Goal: Contribute content: Contribute content

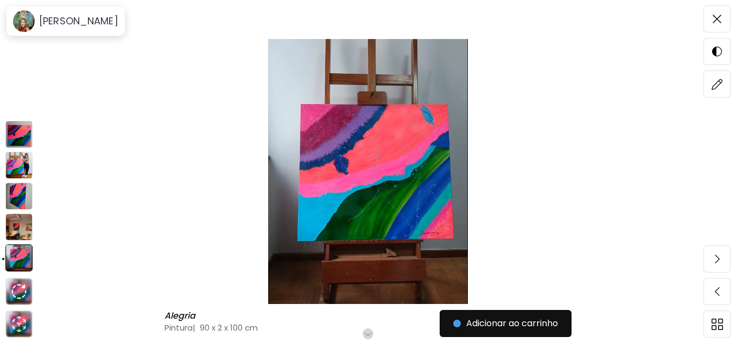
click at [20, 163] on img at bounding box center [18, 165] width 27 height 27
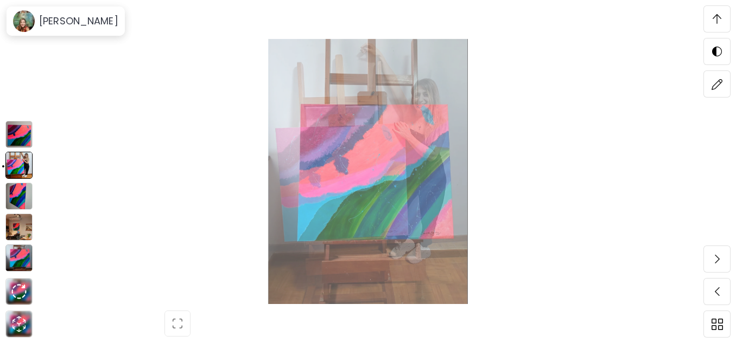
scroll to position [338, 0]
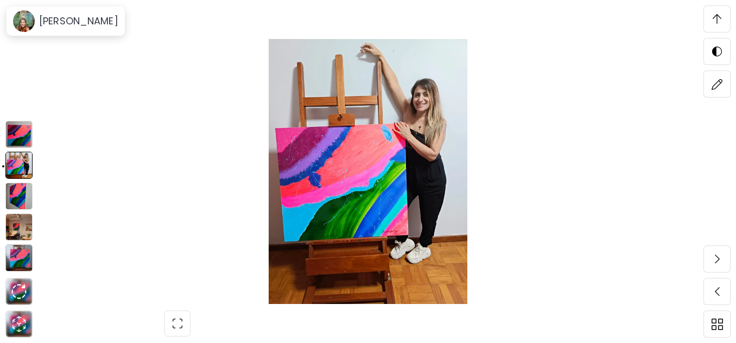
click at [21, 131] on img at bounding box center [18, 134] width 27 height 27
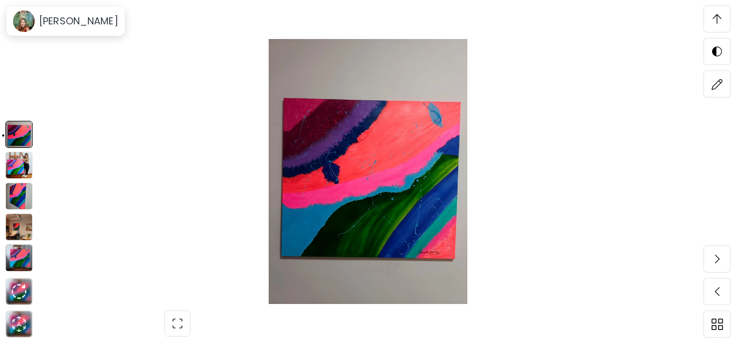
click at [26, 194] on img at bounding box center [18, 196] width 27 height 27
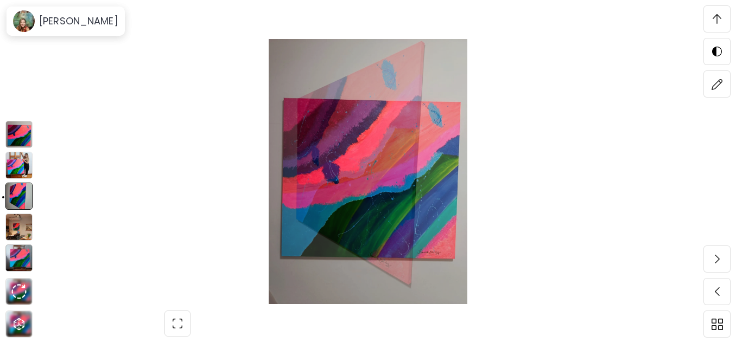
scroll to position [2629, 0]
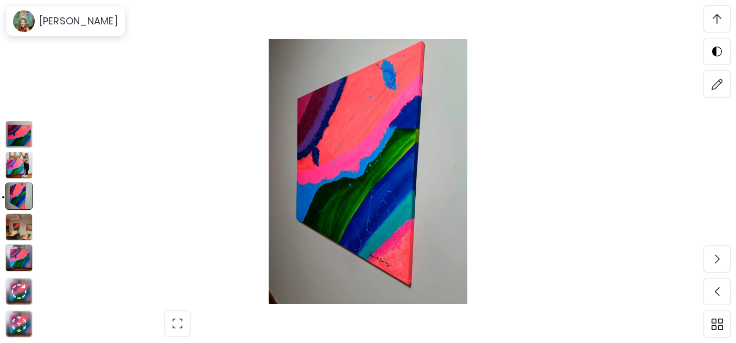
click at [15, 228] on img at bounding box center [18, 227] width 27 height 27
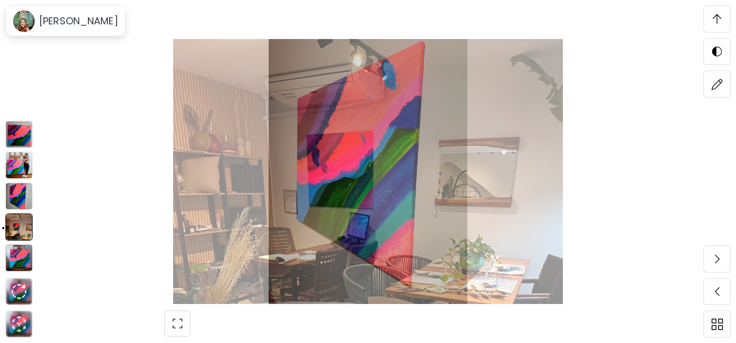
scroll to position [3008, 0]
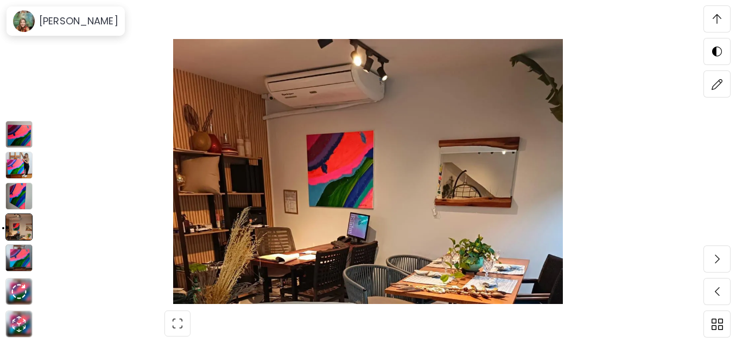
click at [24, 255] on img at bounding box center [18, 258] width 27 height 27
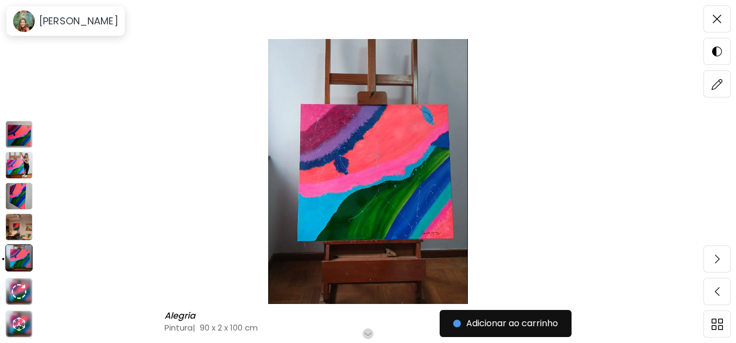
click at [20, 133] on img at bounding box center [18, 134] width 27 height 27
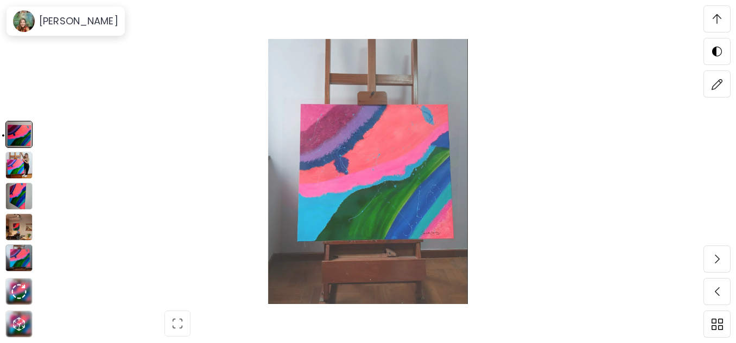
scroll to position [338, 0]
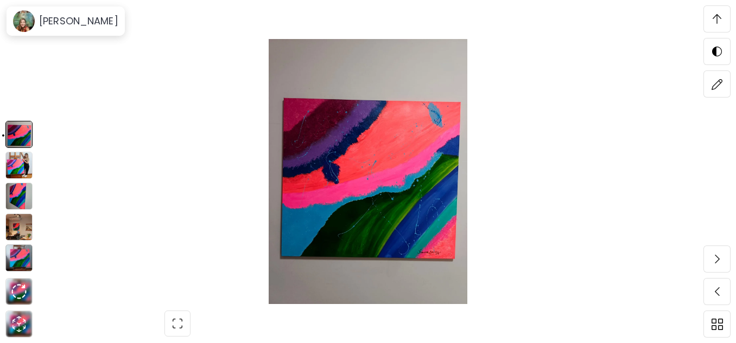
click at [17, 162] on img at bounding box center [18, 165] width 27 height 27
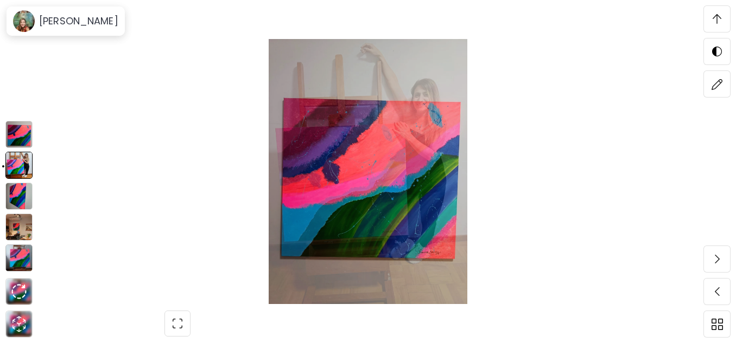
scroll to position [2249, 0]
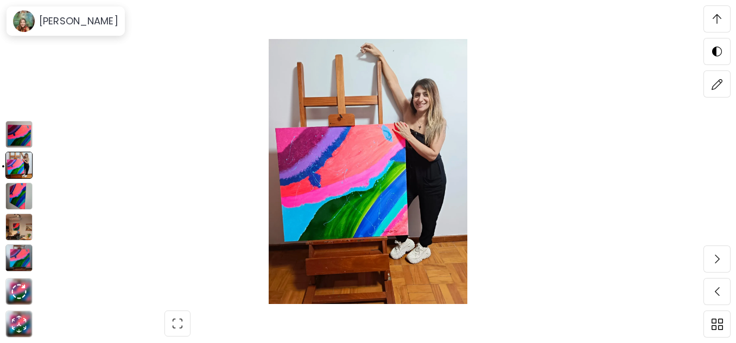
click at [21, 199] on img at bounding box center [18, 196] width 27 height 27
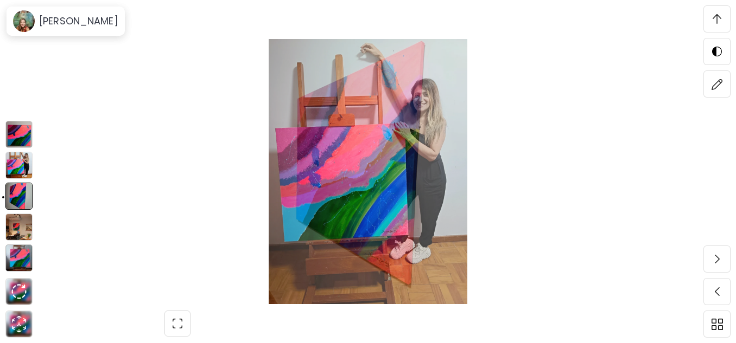
scroll to position [2629, 0]
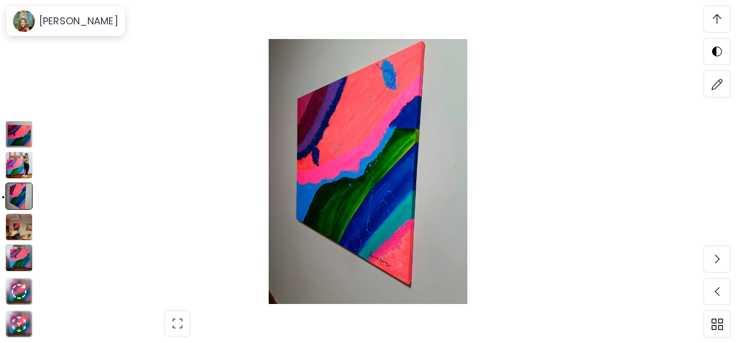
click at [19, 226] on img at bounding box center [18, 227] width 27 height 27
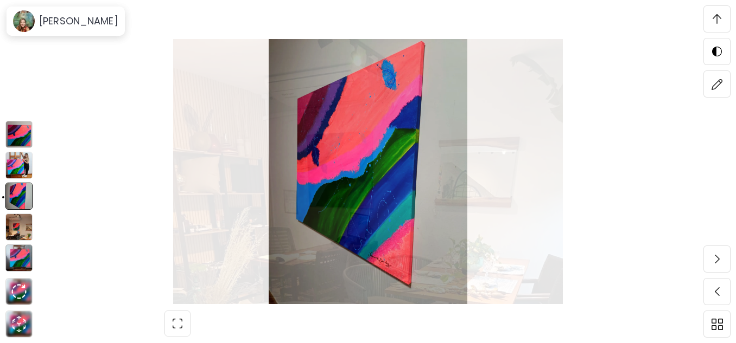
scroll to position [3008, 0]
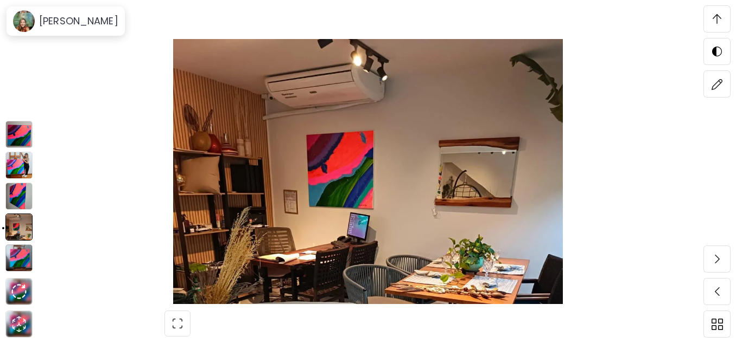
click at [20, 256] on img at bounding box center [18, 258] width 27 height 27
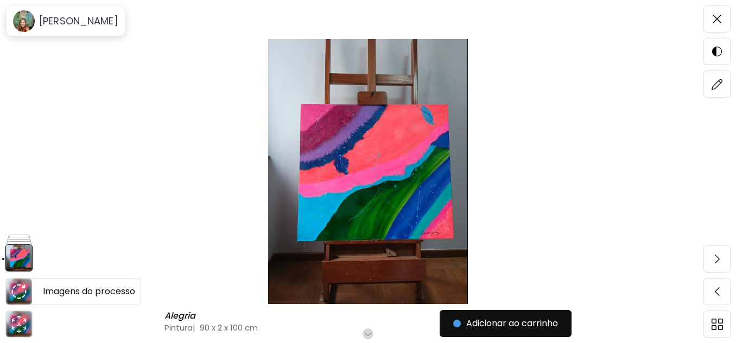
click at [24, 285] on img at bounding box center [18, 291] width 15 height 15
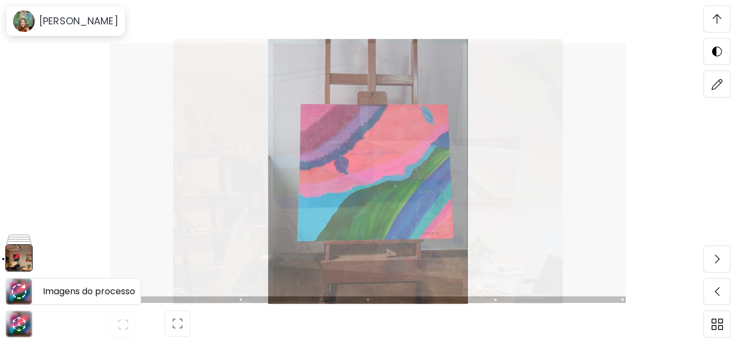
scroll to position [338, 0]
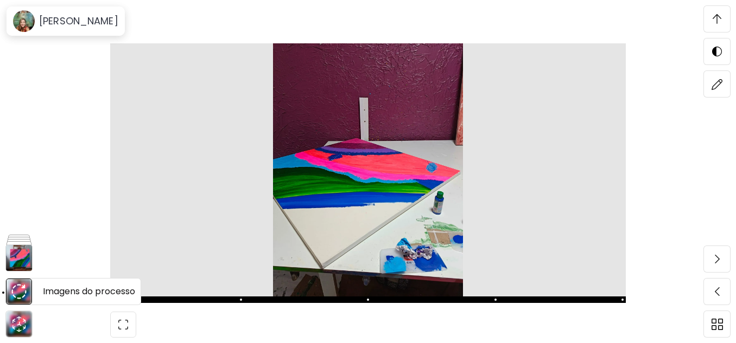
click at [20, 289] on img at bounding box center [18, 291] width 15 height 15
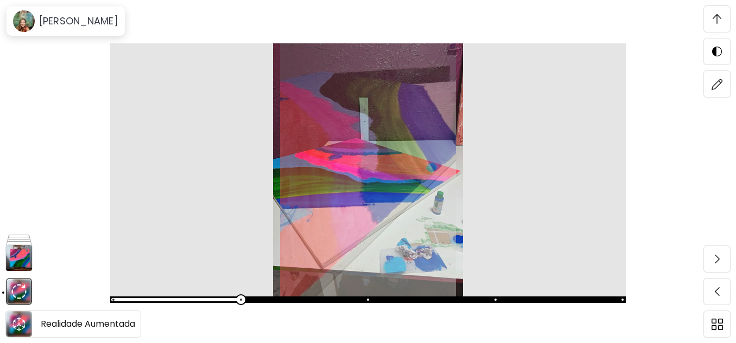
click at [20, 317] on icon "animation" at bounding box center [18, 324] width 17 height 17
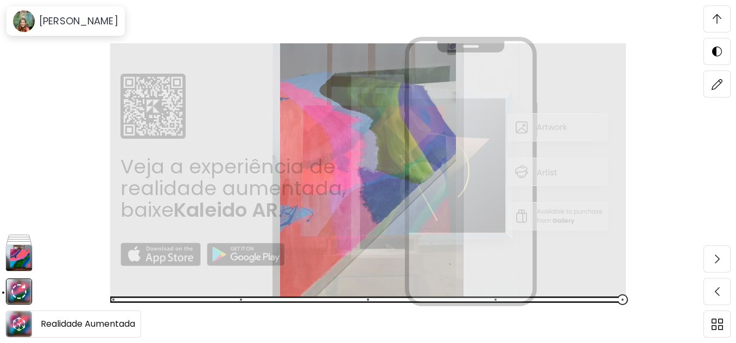
scroll to position [5717, 0]
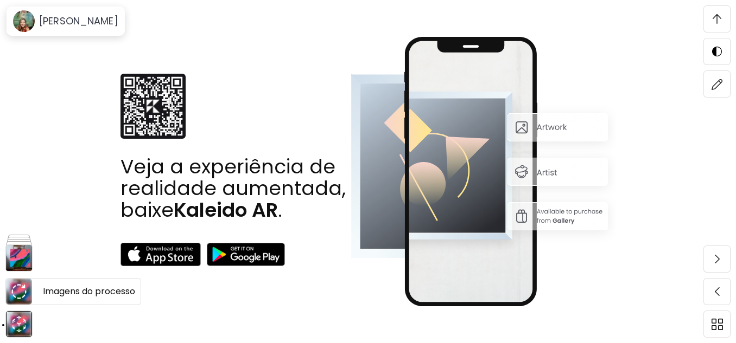
click at [17, 295] on img at bounding box center [18, 291] width 15 height 15
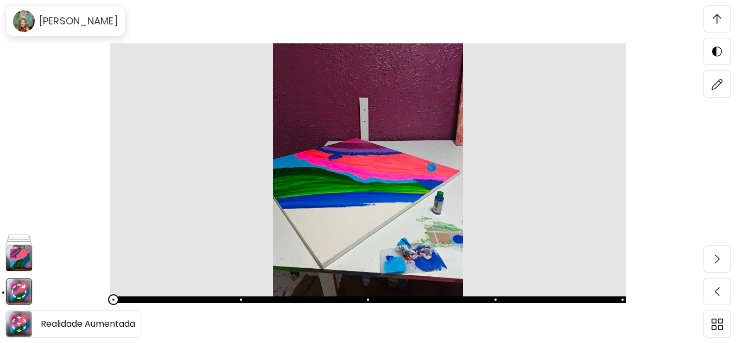
click at [18, 319] on icon "animation" at bounding box center [18, 324] width 17 height 17
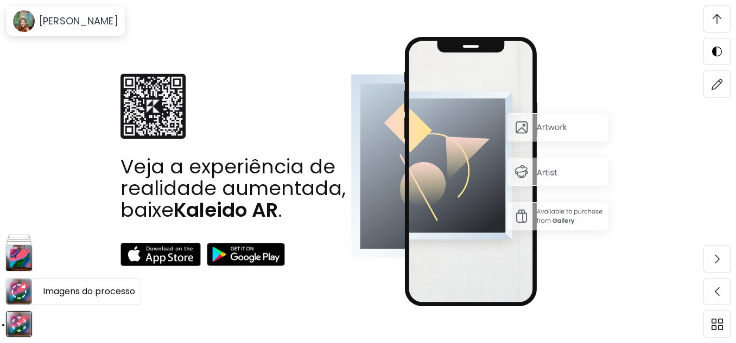
click at [11, 282] on img at bounding box center [19, 292] width 26 height 26
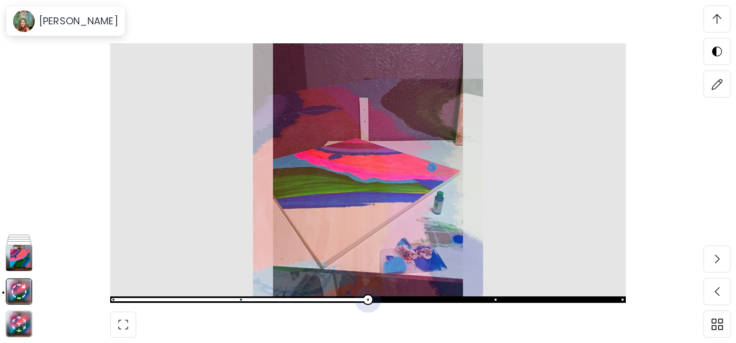
scroll to position [4525, 0]
click at [329, 301] on span at bounding box center [366, 299] width 509 height 15
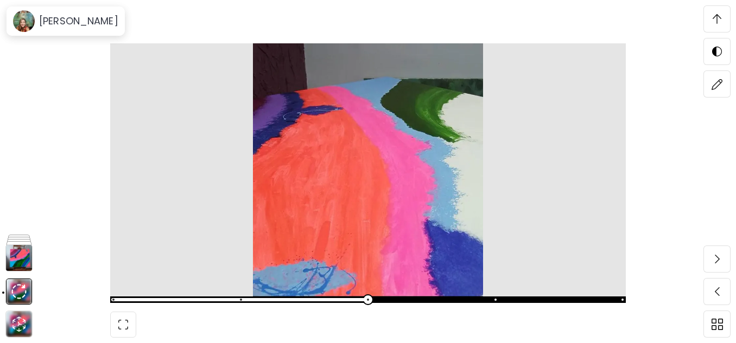
click at [408, 299] on span at bounding box center [368, 300] width 516 height 7
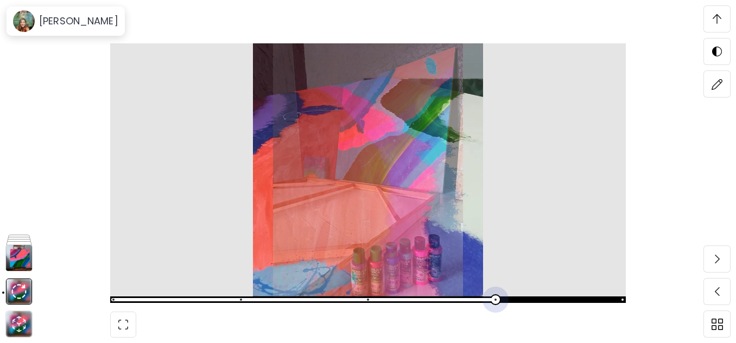
scroll to position [4904, 0]
drag, startPoint x: 505, startPoint y: 297, endPoint x: 431, endPoint y: 303, distance: 73.5
click at [500, 299] on span at bounding box center [366, 299] width 509 height 15
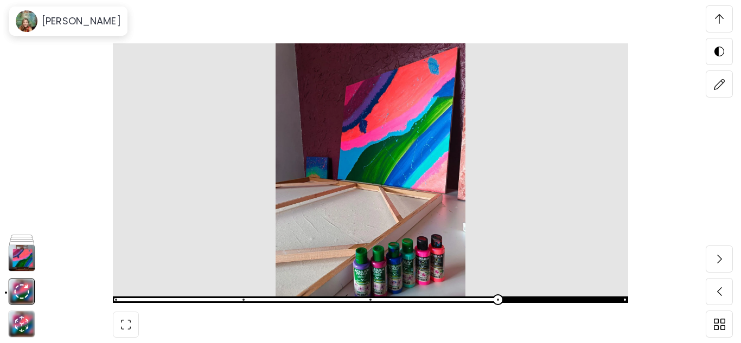
scroll to position [5284, 0]
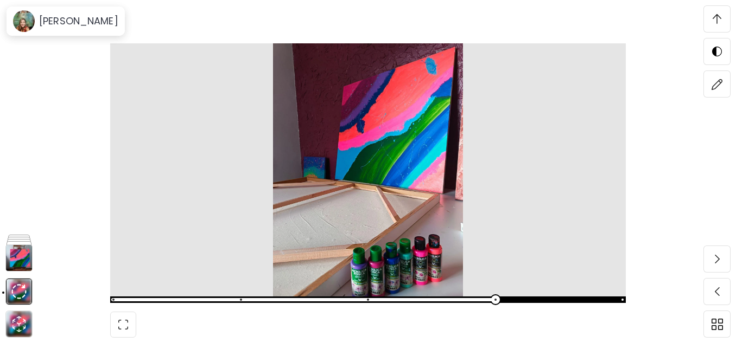
click at [561, 297] on span at bounding box center [368, 300] width 516 height 7
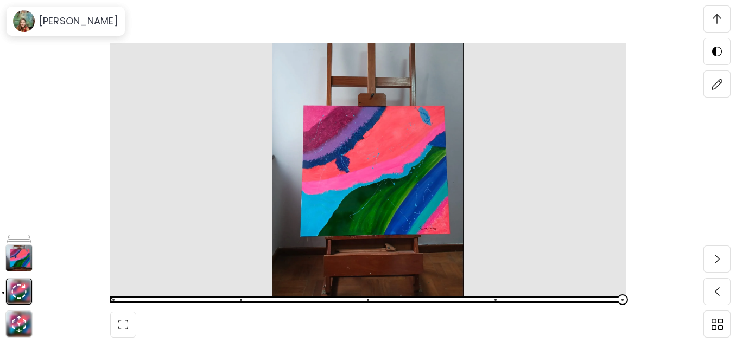
click at [114, 296] on img at bounding box center [368, 169] width 516 height 253
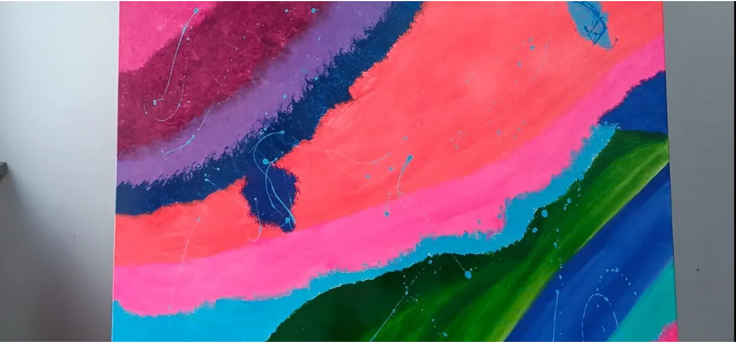
scroll to position [380, 0]
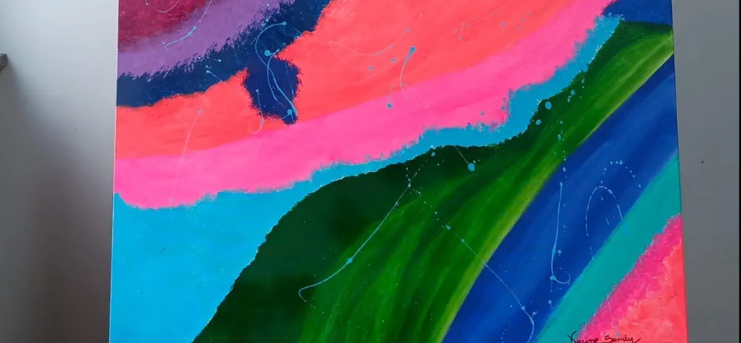
click at [457, 282] on img at bounding box center [370, 112] width 741 height 985
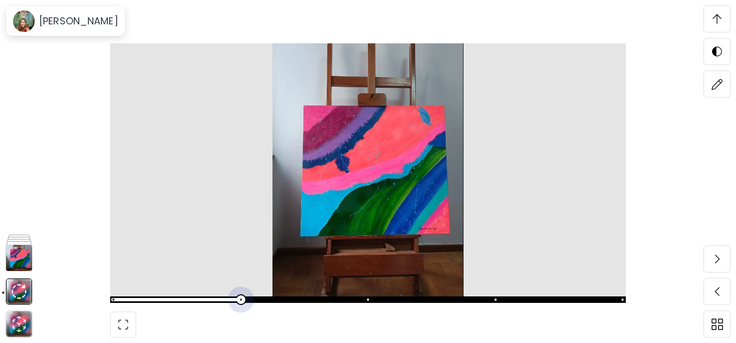
scroll to position [4146, 0]
click at [198, 300] on span at bounding box center [175, 299] width 128 height 3
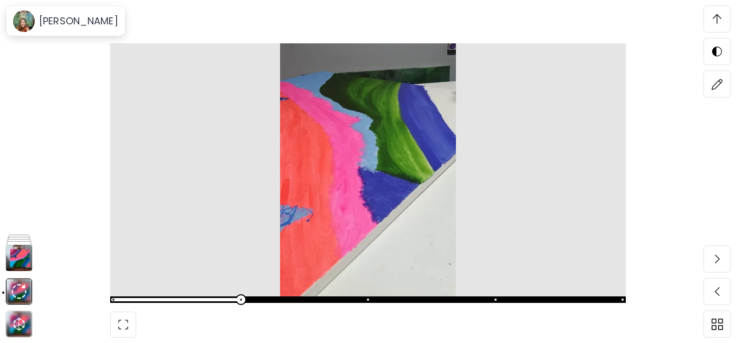
scroll to position [3766, 0]
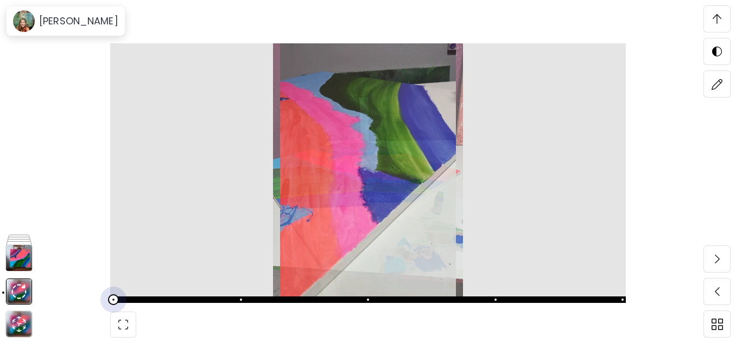
click at [138, 301] on span at bounding box center [366, 299] width 509 height 15
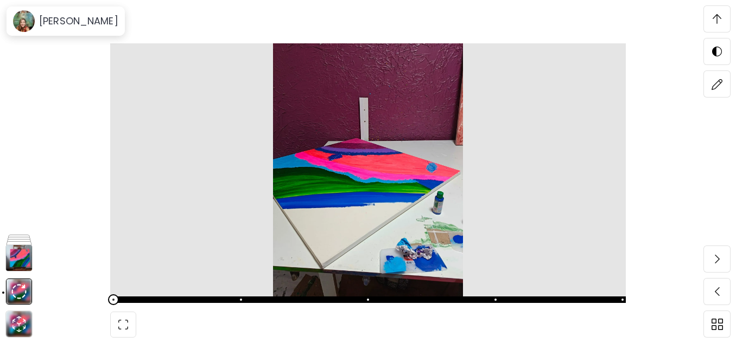
scroll to position [4146, 0]
click at [188, 298] on span at bounding box center [366, 299] width 509 height 15
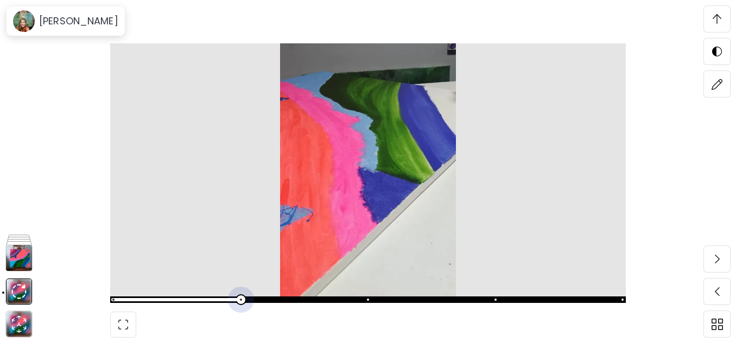
click at [290, 296] on span at bounding box center [366, 299] width 509 height 15
click at [265, 302] on span at bounding box center [368, 300] width 516 height 7
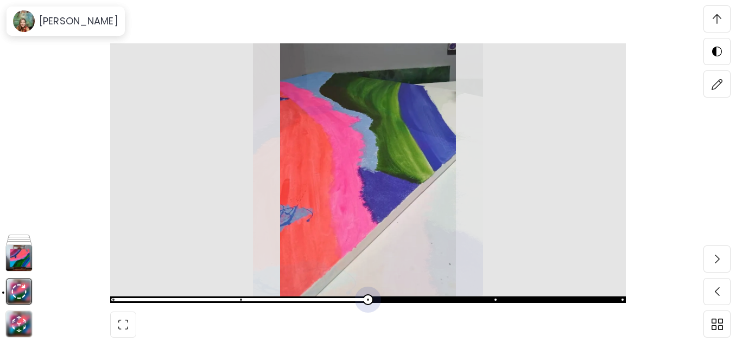
scroll to position [4525, 0]
click at [321, 304] on span at bounding box center [366, 299] width 509 height 15
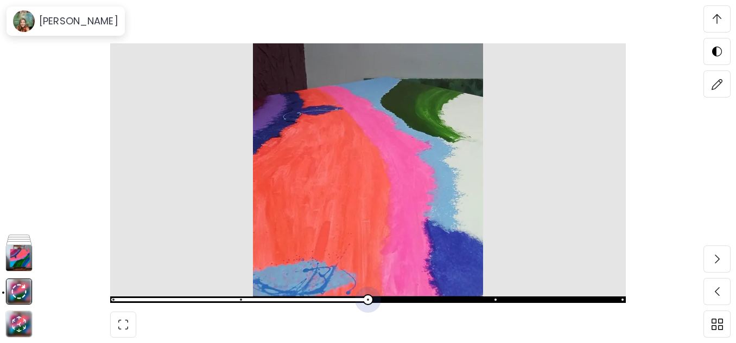
click at [396, 299] on span at bounding box center [368, 300] width 516 height 7
click at [316, 303] on span at bounding box center [368, 300] width 516 height 7
click at [242, 301] on span at bounding box center [241, 300] width 2 height 2
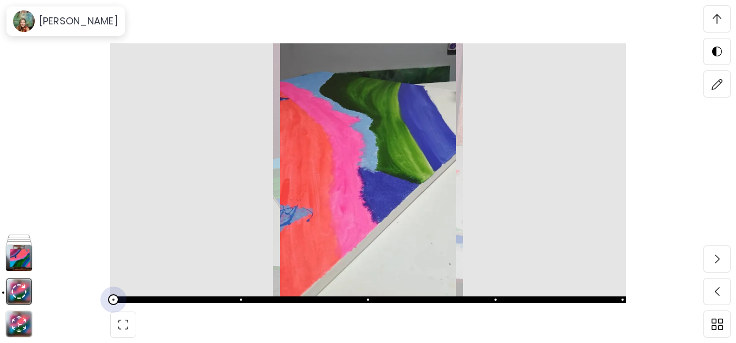
scroll to position [3766, 0]
click at [164, 297] on span at bounding box center [368, 300] width 516 height 7
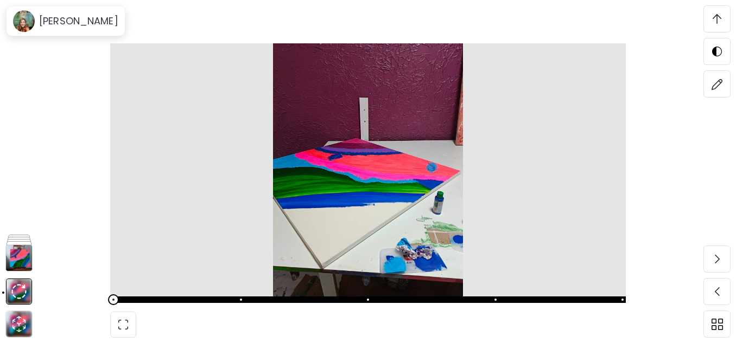
scroll to position [4146, 0]
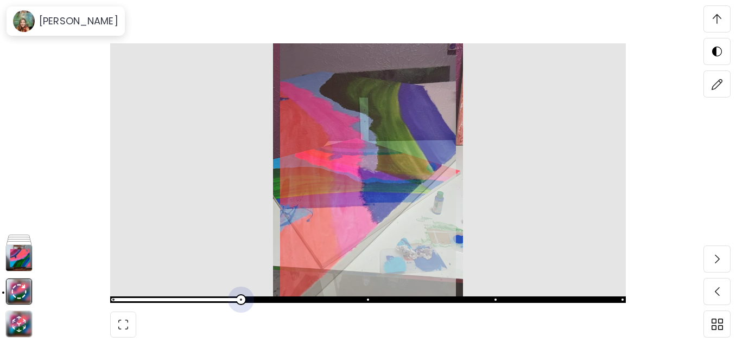
click at [244, 297] on span at bounding box center [366, 299] width 509 height 15
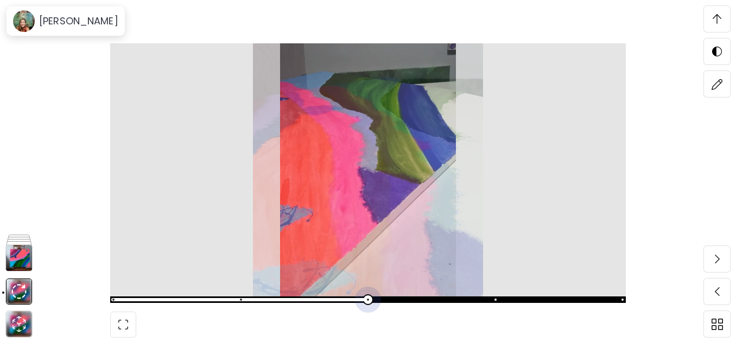
scroll to position [4525, 0]
click at [368, 299] on span at bounding box center [366, 299] width 509 height 15
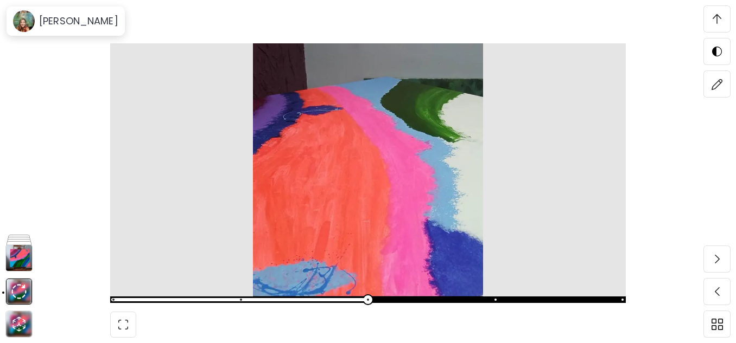
scroll to position [4904, 0]
click at [491, 295] on span at bounding box center [366, 299] width 509 height 15
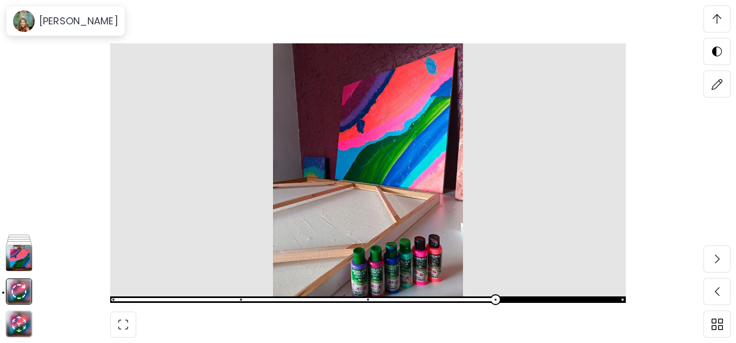
scroll to position [5284, 0]
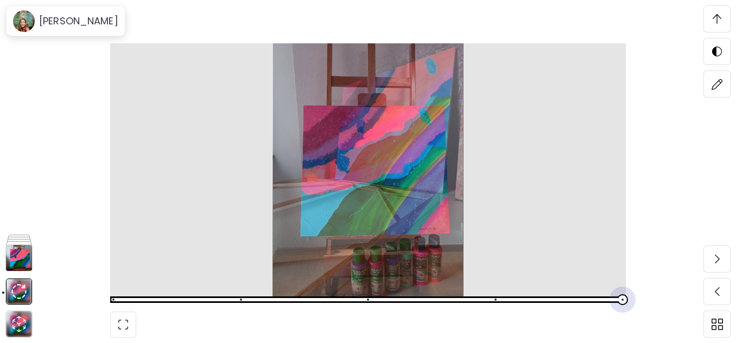
click at [596, 304] on span at bounding box center [366, 299] width 509 height 15
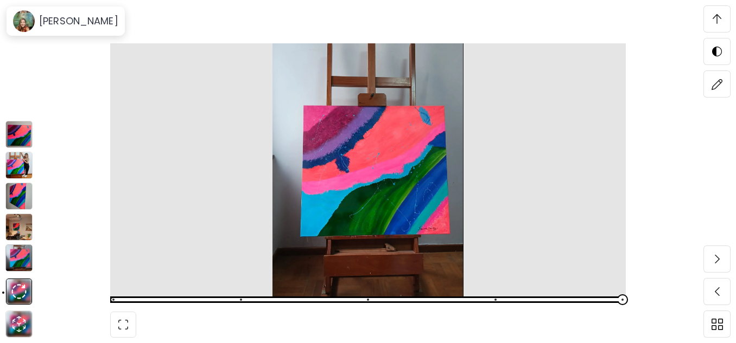
click at [19, 133] on img at bounding box center [18, 134] width 27 height 27
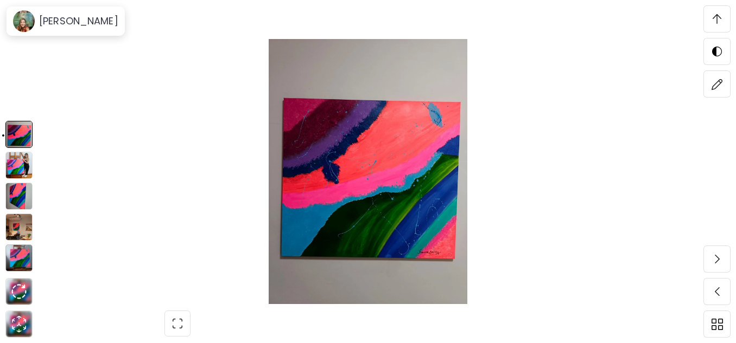
click at [20, 163] on img at bounding box center [18, 165] width 27 height 27
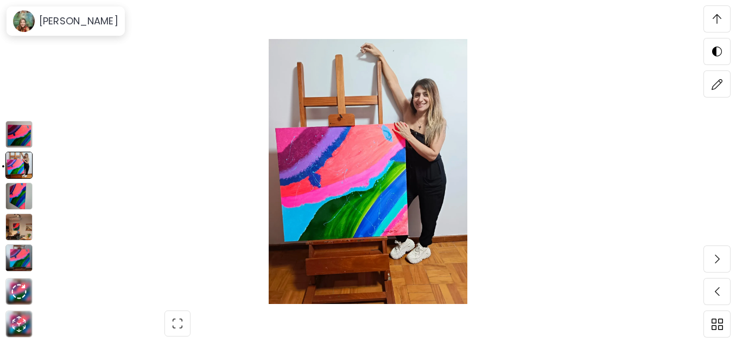
click at [25, 196] on img at bounding box center [18, 196] width 27 height 27
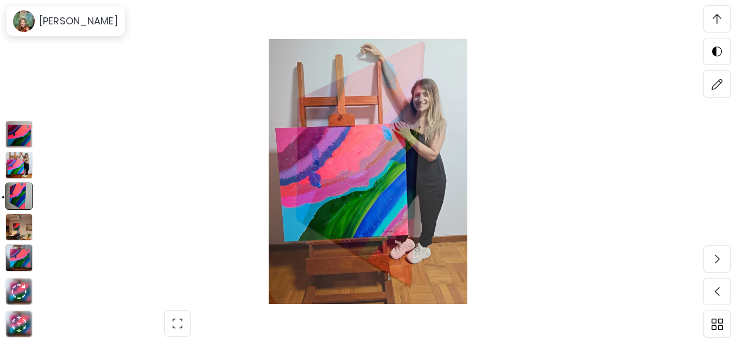
scroll to position [2629, 0]
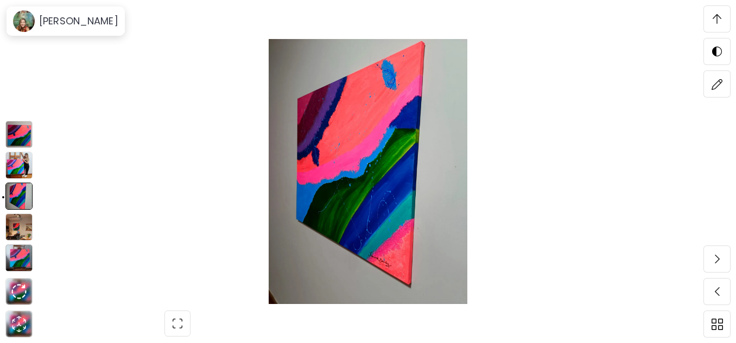
click at [21, 224] on img at bounding box center [18, 227] width 27 height 27
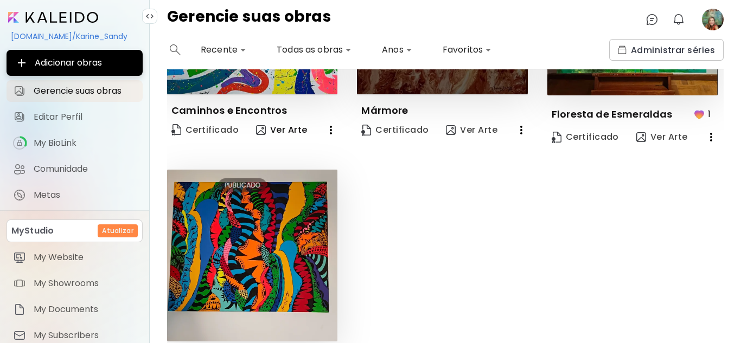
scroll to position [212, 0]
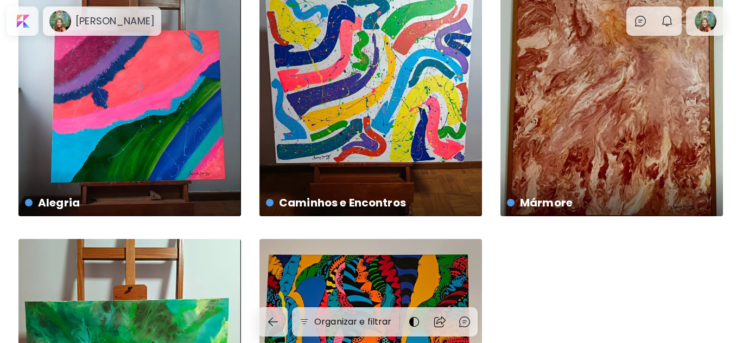
scroll to position [109, 0]
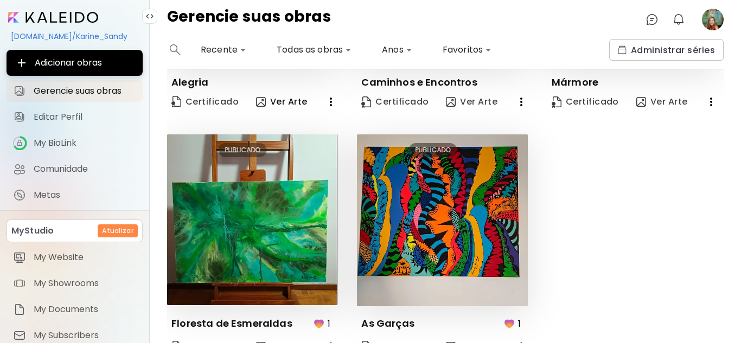
scroll to position [205, 0]
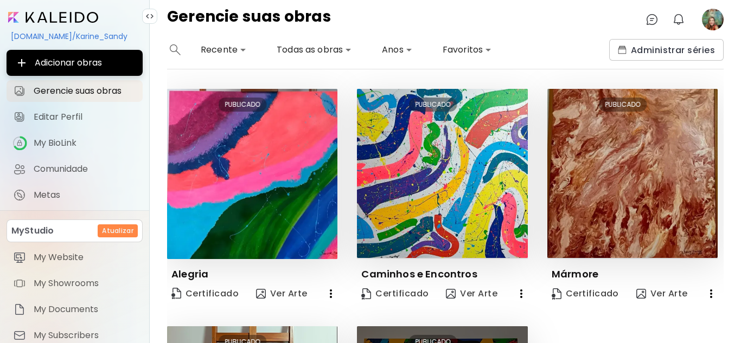
scroll to position [205, 0]
